Goal: Communication & Community: Share content

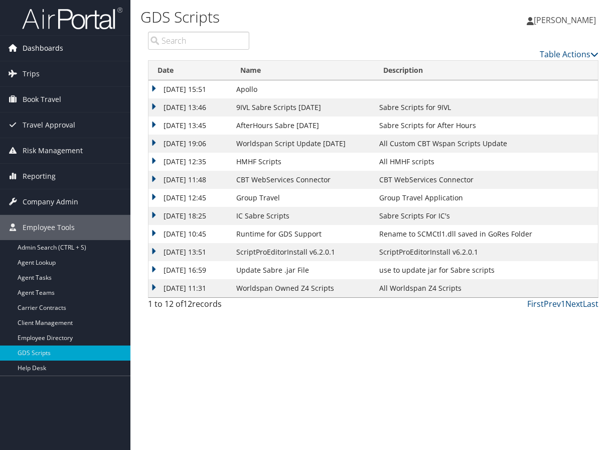
click at [57, 45] on span "Dashboards" at bounding box center [43, 48] width 41 height 25
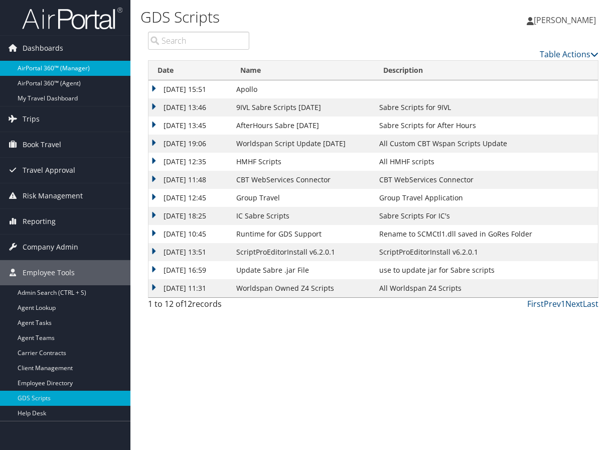
click at [52, 66] on link "AirPortal 360™ (Manager)" at bounding box center [65, 68] width 131 height 15
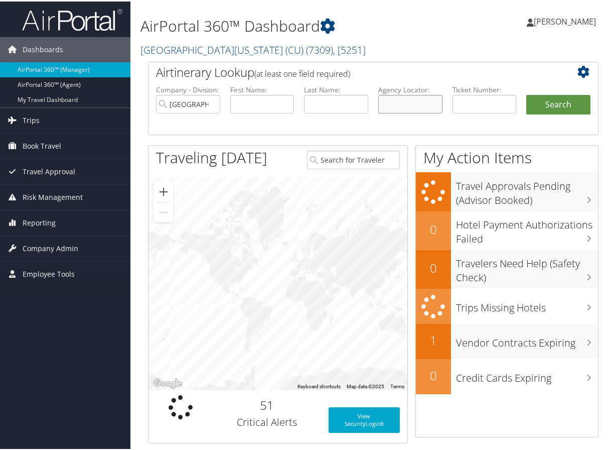
click at [393, 104] on input "text" at bounding box center [410, 102] width 64 height 19
type input "cz71mw"
click at [527, 93] on button "Search" at bounding box center [559, 103] width 64 height 20
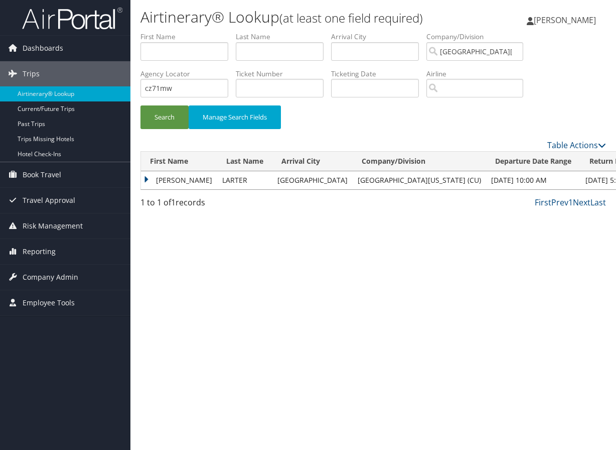
click at [178, 182] on td "[PERSON_NAME]" at bounding box center [179, 180] width 76 height 18
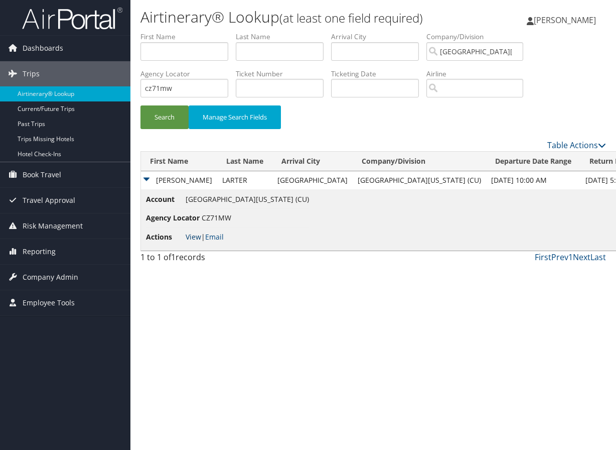
click at [189, 233] on link "View" at bounding box center [194, 237] width 16 height 10
drag, startPoint x: 178, startPoint y: 88, endPoint x: 136, endPoint y: 90, distance: 42.2
click at [141, 90] on form "First Name Last Name Departure City Arrival City Company/Division [GEOGRAPHIC_D…" at bounding box center [374, 85] width 466 height 107
type input "cz73t9"
click at [162, 117] on button "Search" at bounding box center [165, 117] width 48 height 24
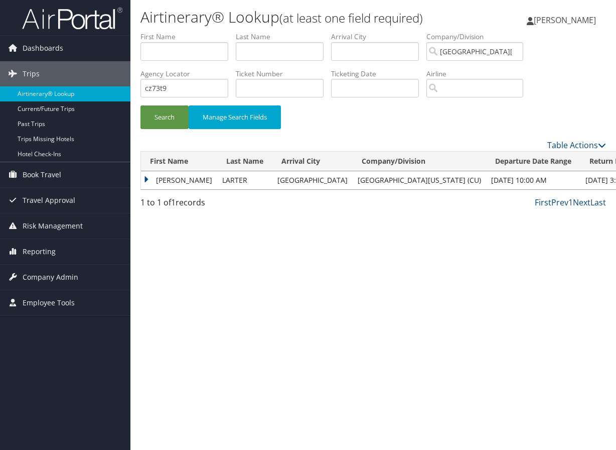
click at [173, 179] on td "[PERSON_NAME]" at bounding box center [179, 180] width 76 height 18
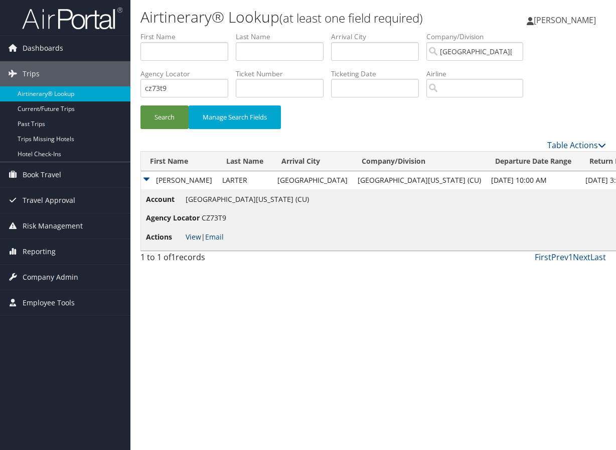
click at [191, 236] on link "View" at bounding box center [194, 237] width 16 height 10
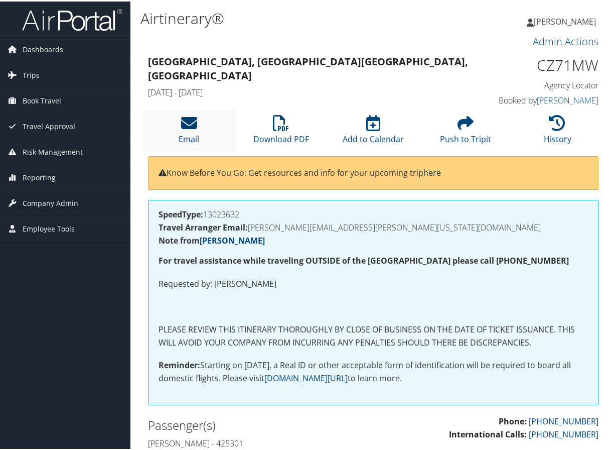
click at [186, 123] on icon at bounding box center [189, 121] width 16 height 16
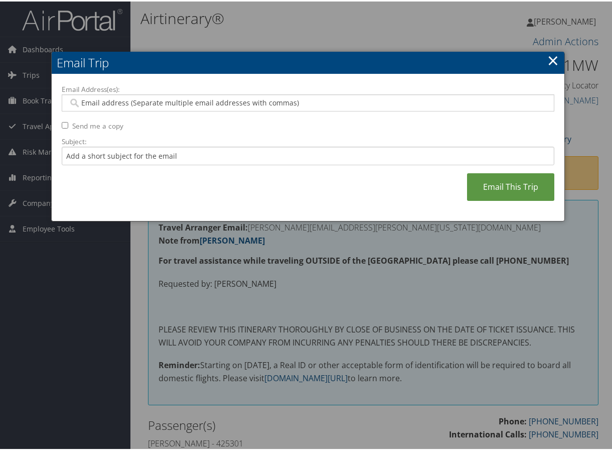
click at [130, 104] on input "Email Address(es):" at bounding box center [307, 101] width 479 height 10
paste input "biofrontierstravel@colorado.edu"
type input "biofrontierstravel@colorado.edu"
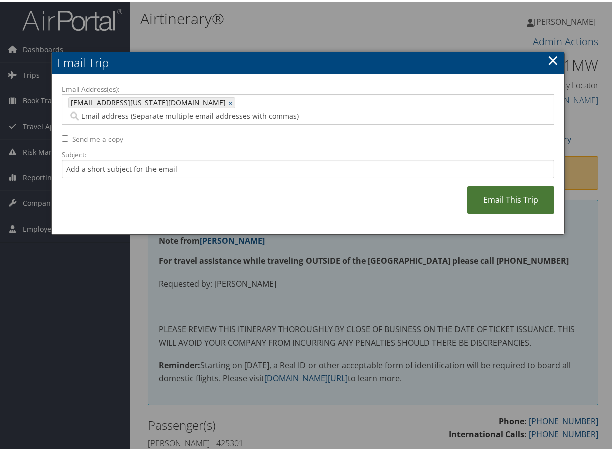
click at [517, 185] on link "Email This Trip" at bounding box center [510, 199] width 87 height 28
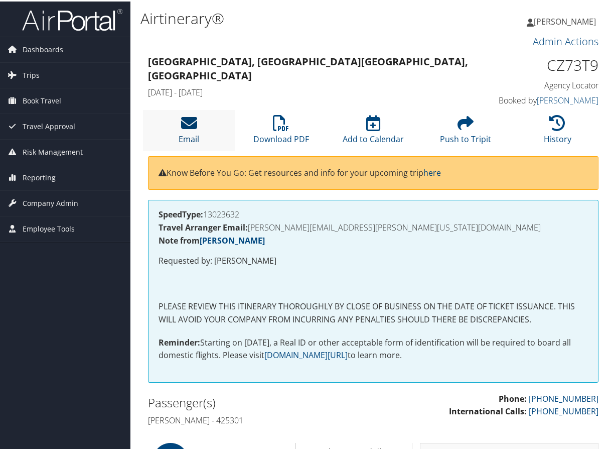
click at [188, 121] on icon at bounding box center [189, 121] width 16 height 16
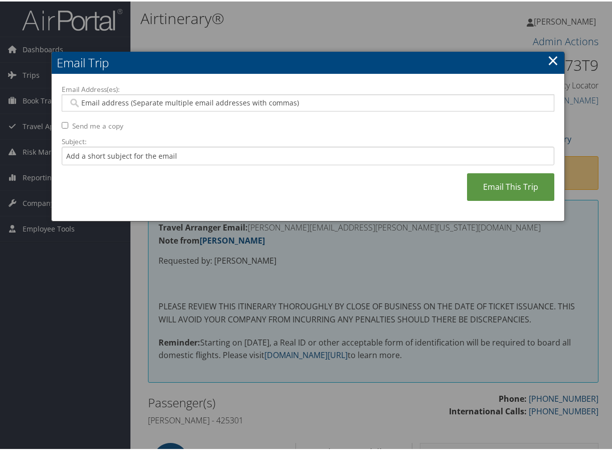
paste input "[EMAIL_ADDRESS][US_STATE][DOMAIN_NAME]"
type input "[EMAIL_ADDRESS][US_STATE][DOMAIN_NAME]"
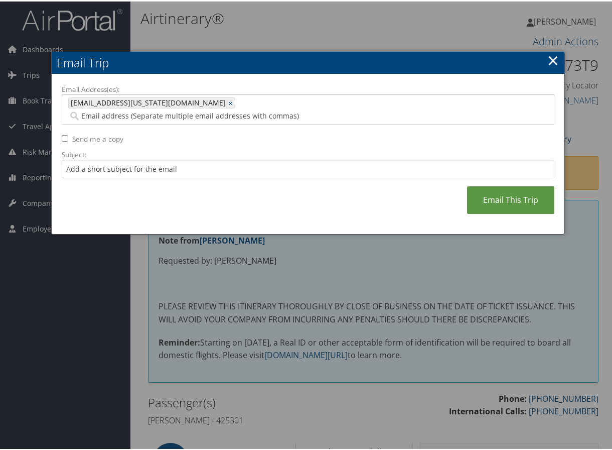
click at [504, 171] on div "Email Address(es): biofrontierstravel@colorado.edu biofrontierstravel@colorado.…" at bounding box center [308, 153] width 493 height 140
click at [510, 185] on link "Email This Trip" at bounding box center [510, 199] width 87 height 28
